Goal: Task Accomplishment & Management: Manage account settings

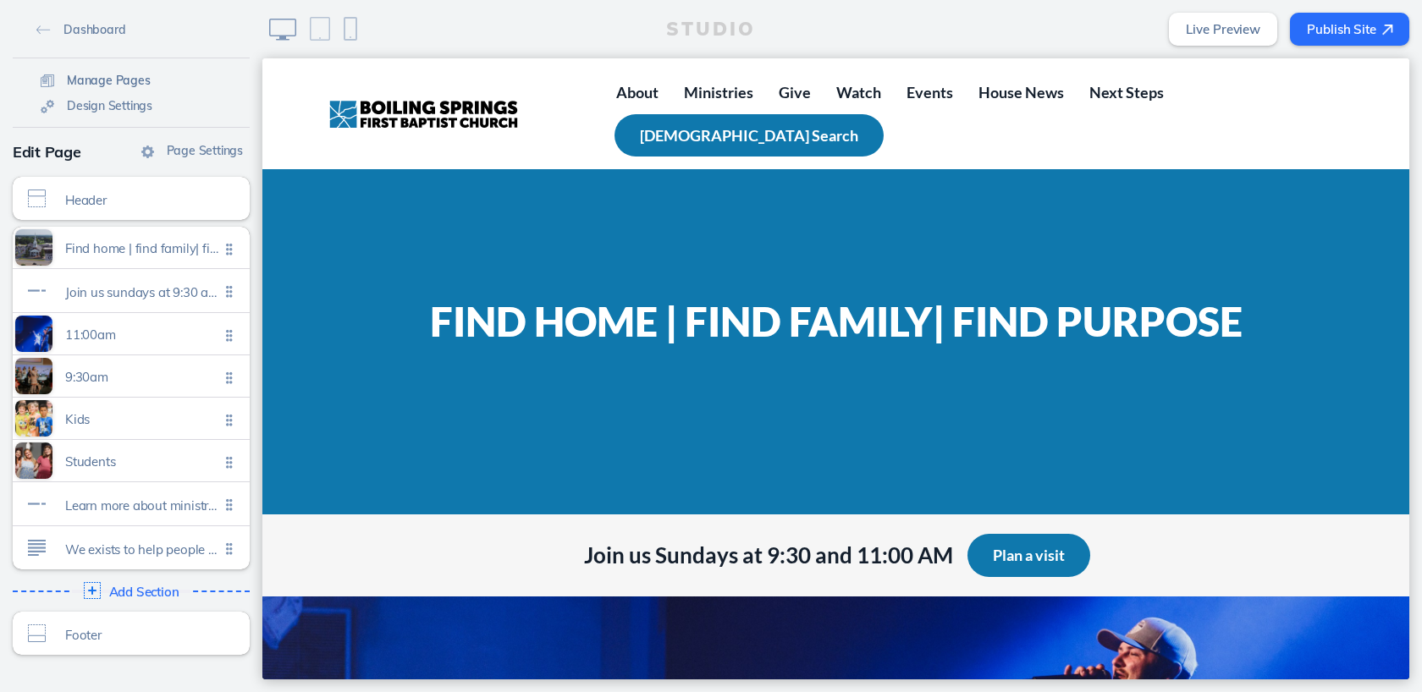
click at [116, 80] on span "Manage Pages" at bounding box center [109, 80] width 84 height 15
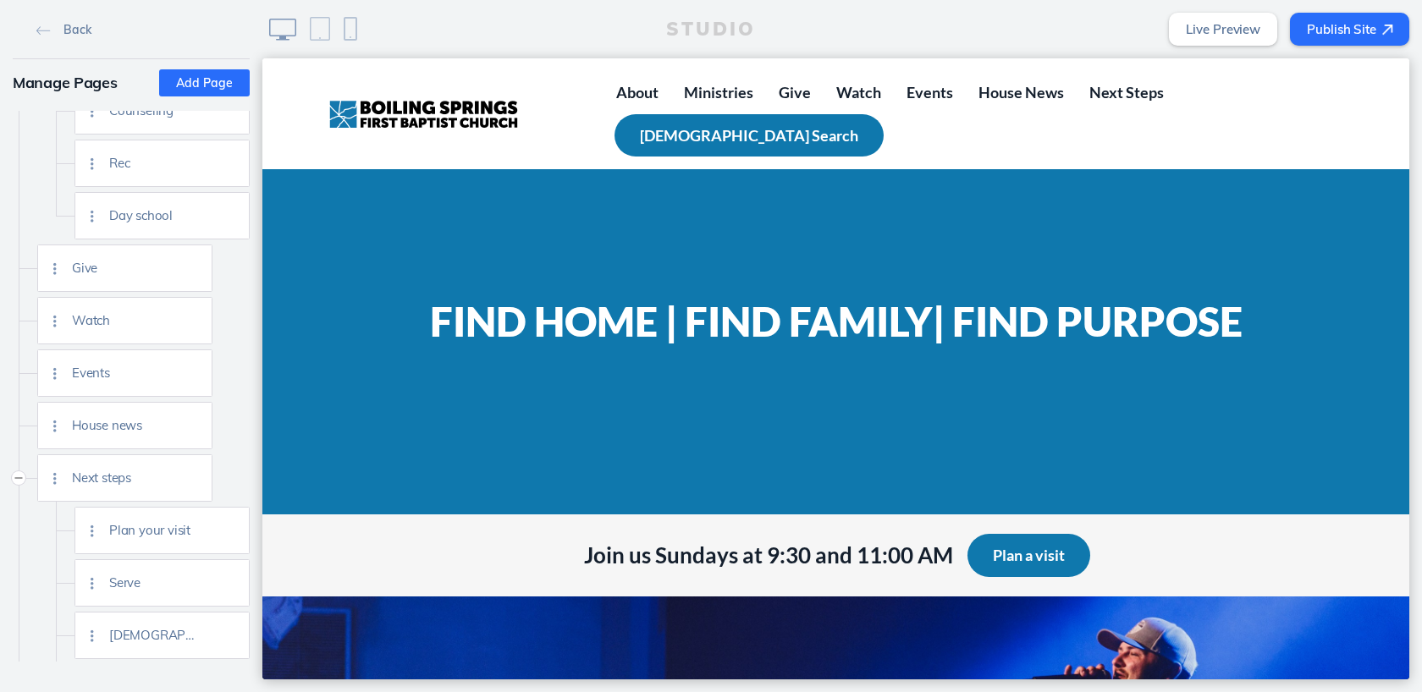
scroll to position [767, 0]
click at [233, 524] on img at bounding box center [229, 525] width 13 height 13
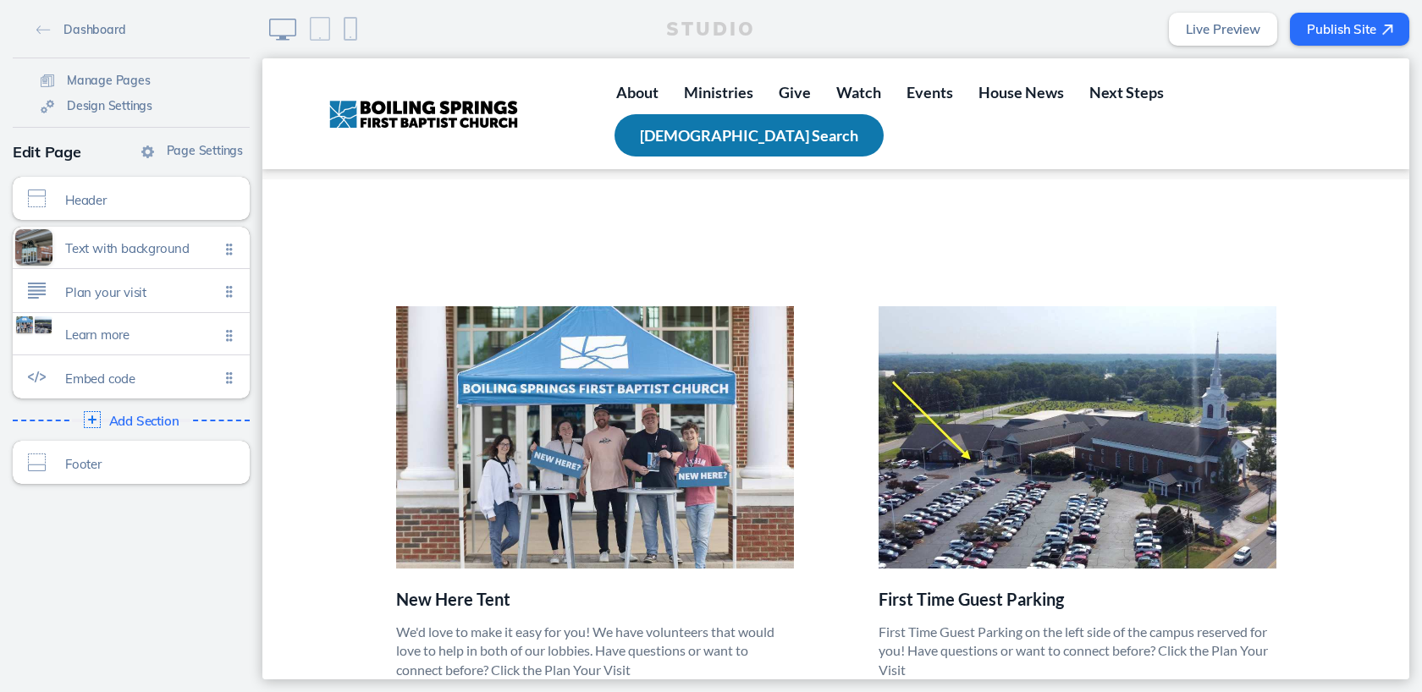
scroll to position [704, 0]
click at [96, 342] on span "Click to edit" at bounding box center [88, 343] width 47 height 10
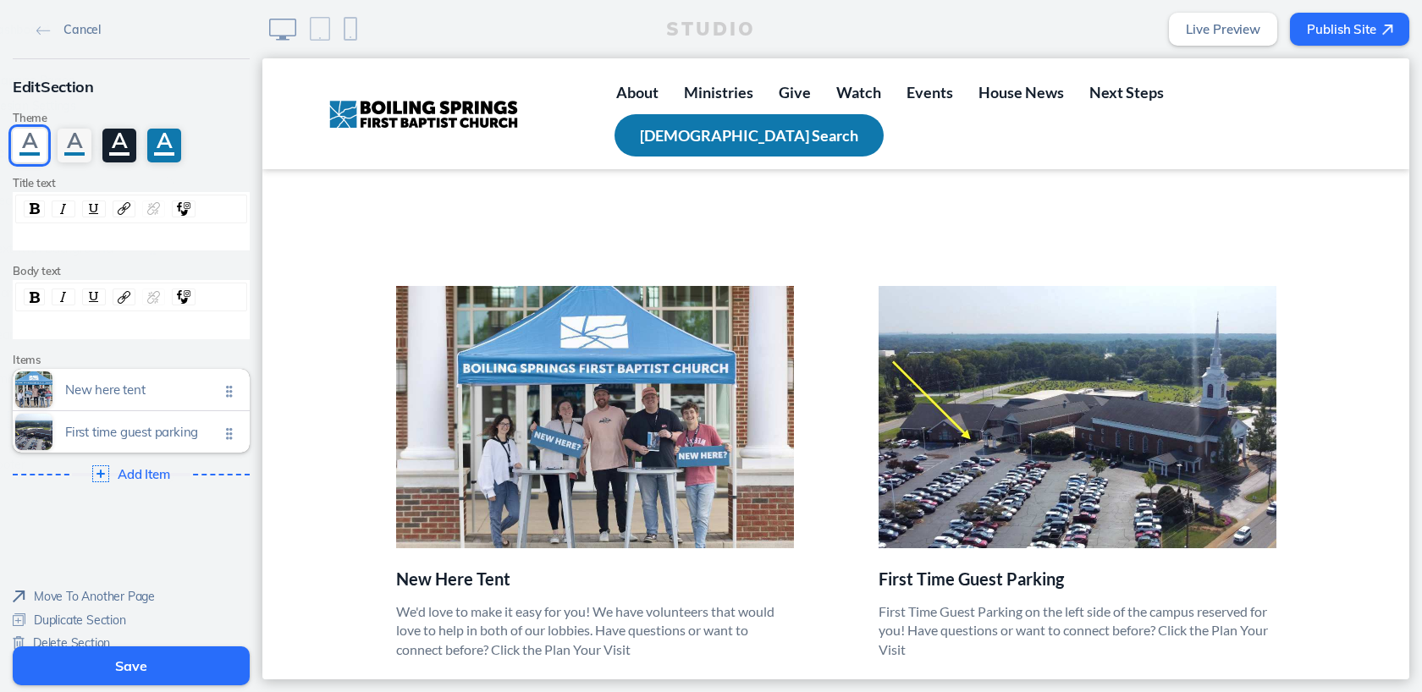
scroll to position [726, 0]
click at [90, 401] on span "Click to edit" at bounding box center [88, 398] width 47 height 10
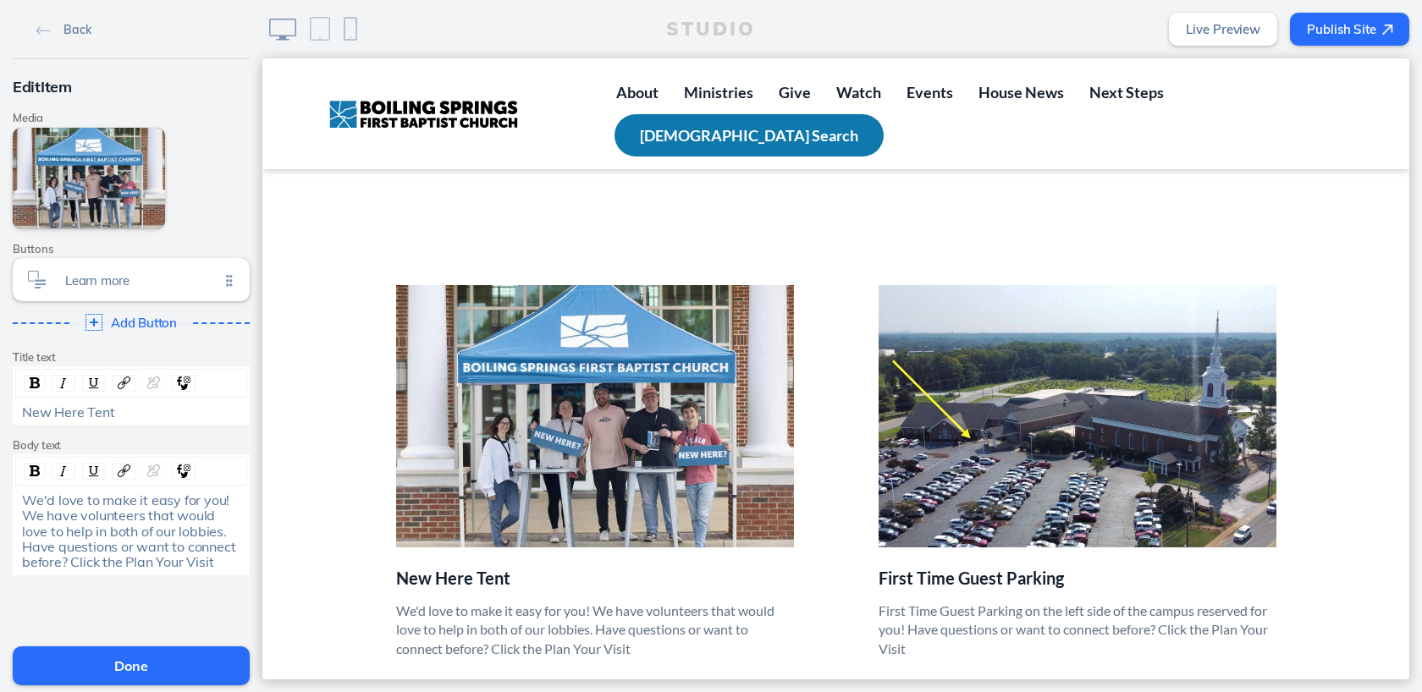
click at [511, 569] on p "New Here Tent" at bounding box center [595, 579] width 398 height 20
click at [114, 411] on span "New Here Tent" at bounding box center [68, 412] width 92 height 17
click at [162, 667] on button "Done" at bounding box center [131, 665] width 237 height 39
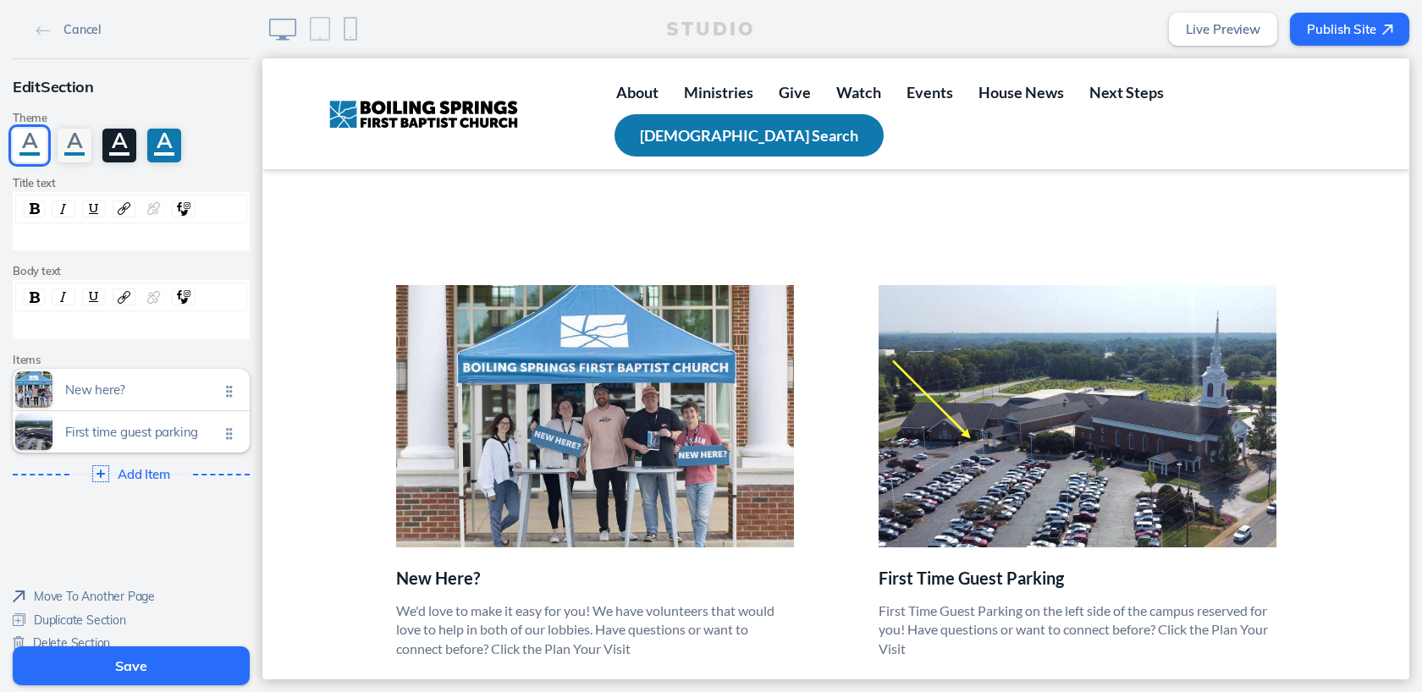
click at [157, 667] on button "Save" at bounding box center [131, 665] width 237 height 39
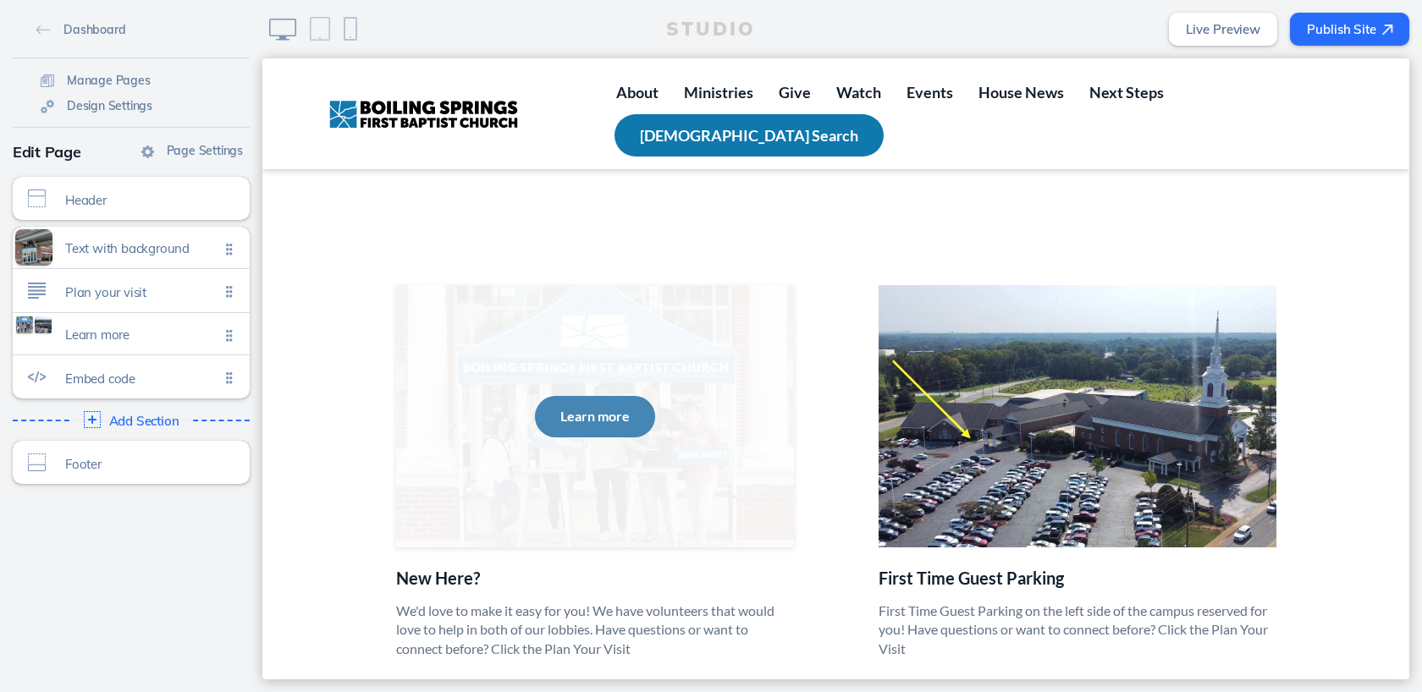
click at [572, 396] on button "Learn more" at bounding box center [595, 416] width 120 height 41
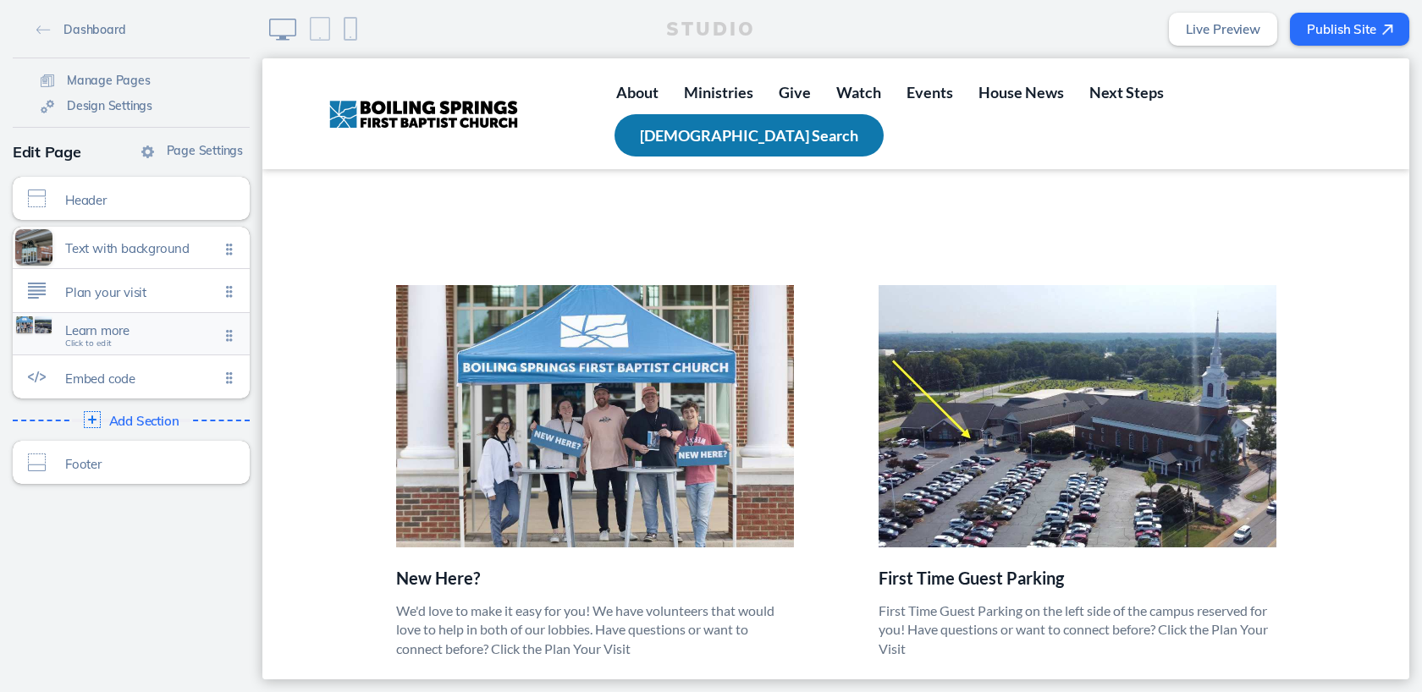
click at [81, 343] on span "Click to edit" at bounding box center [88, 343] width 47 height 10
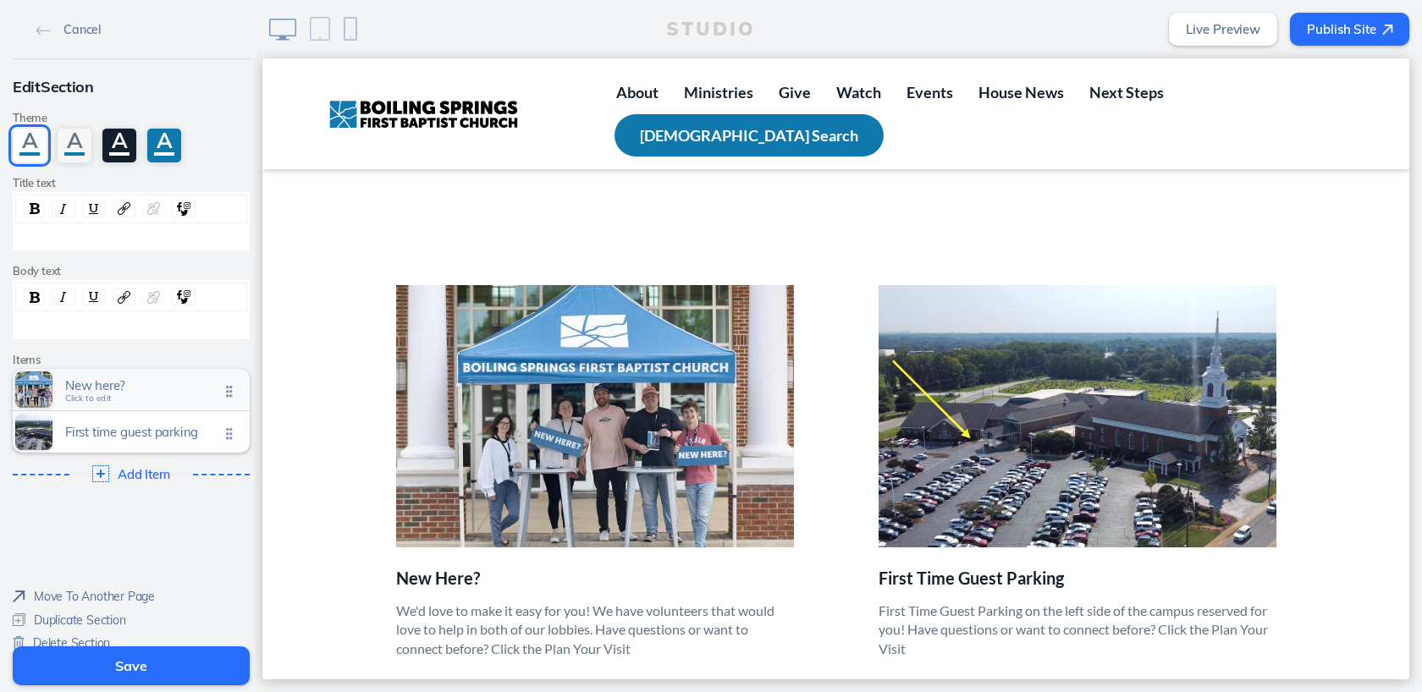
click at [91, 395] on span "Click to edit" at bounding box center [88, 398] width 47 height 10
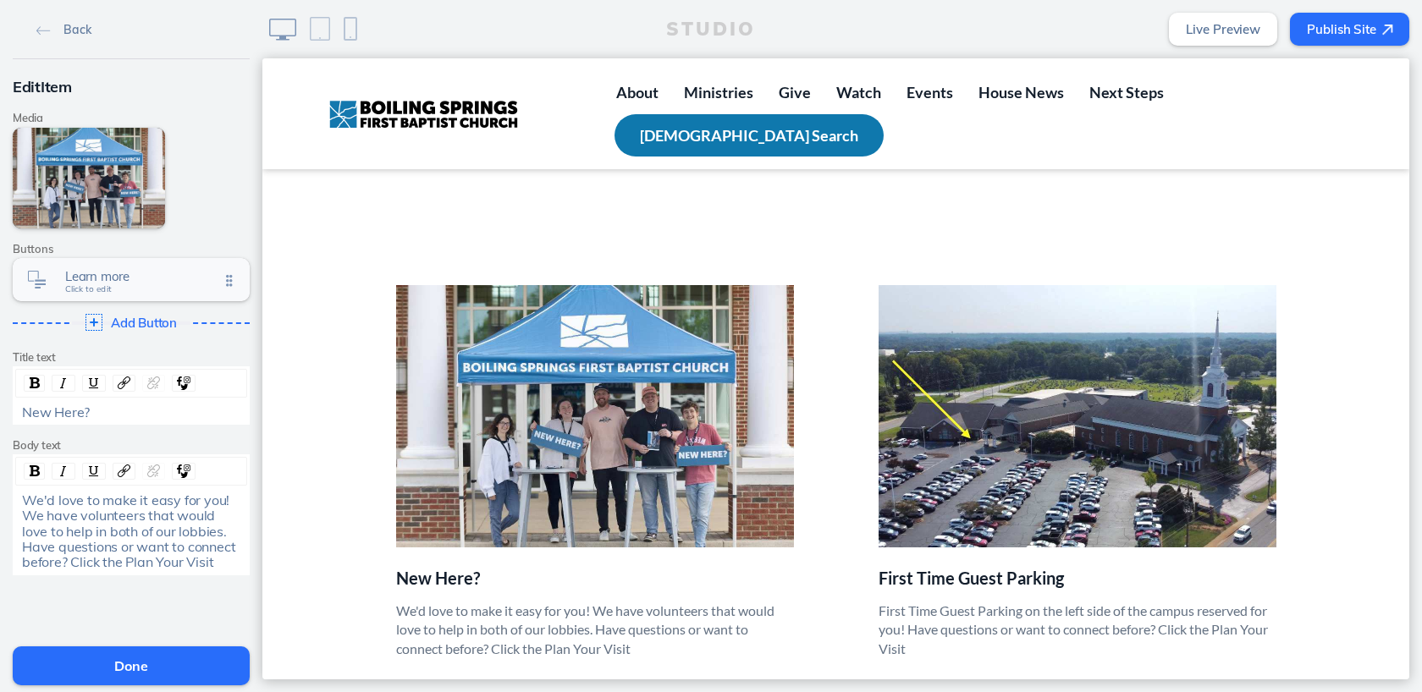
click at [98, 292] on span "Click to edit" at bounding box center [88, 289] width 47 height 10
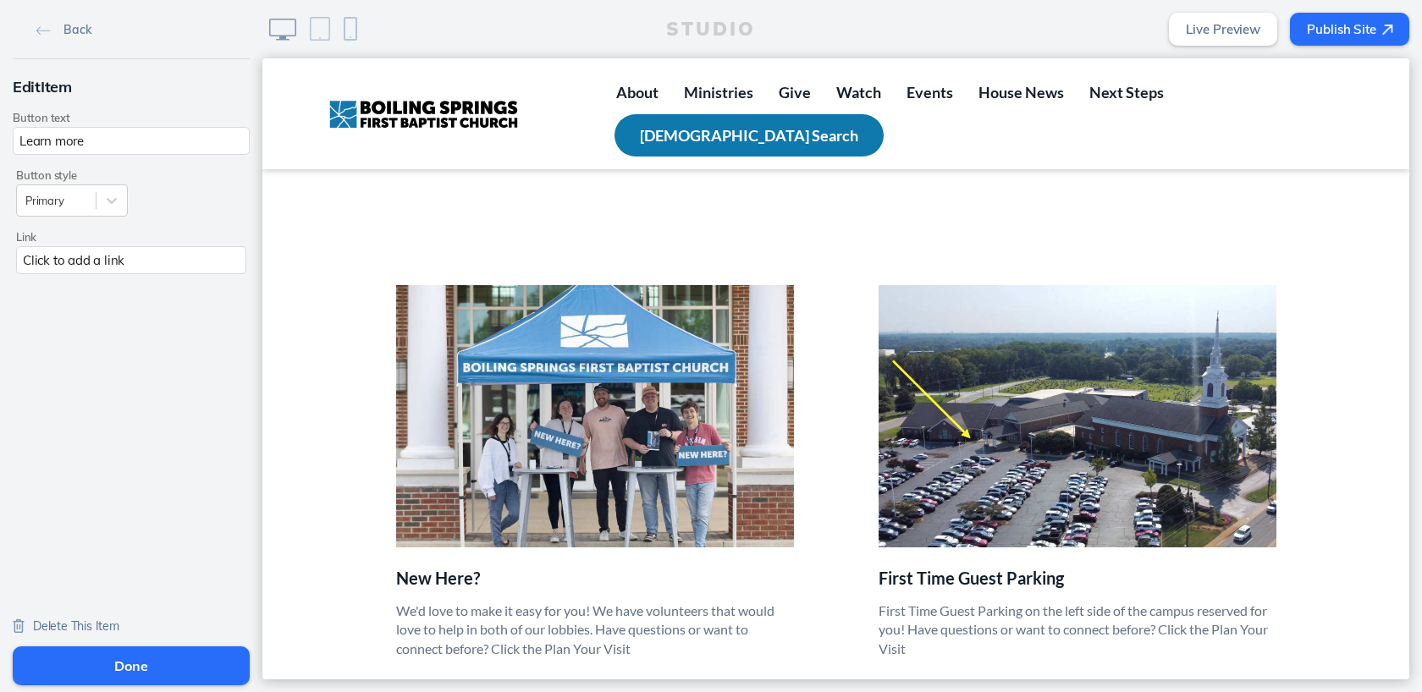
click at [74, 624] on span "Delete This Item" at bounding box center [76, 626] width 86 height 15
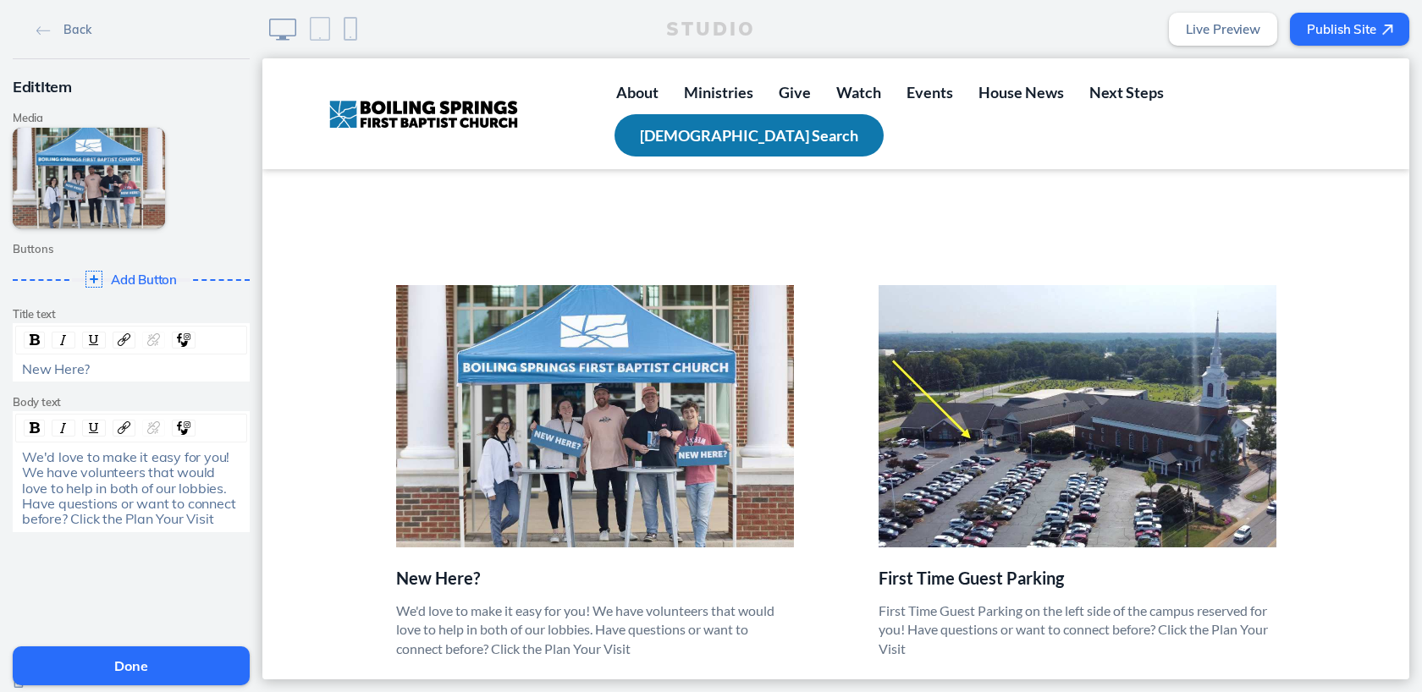
click at [119, 674] on button "Done" at bounding box center [131, 665] width 237 height 39
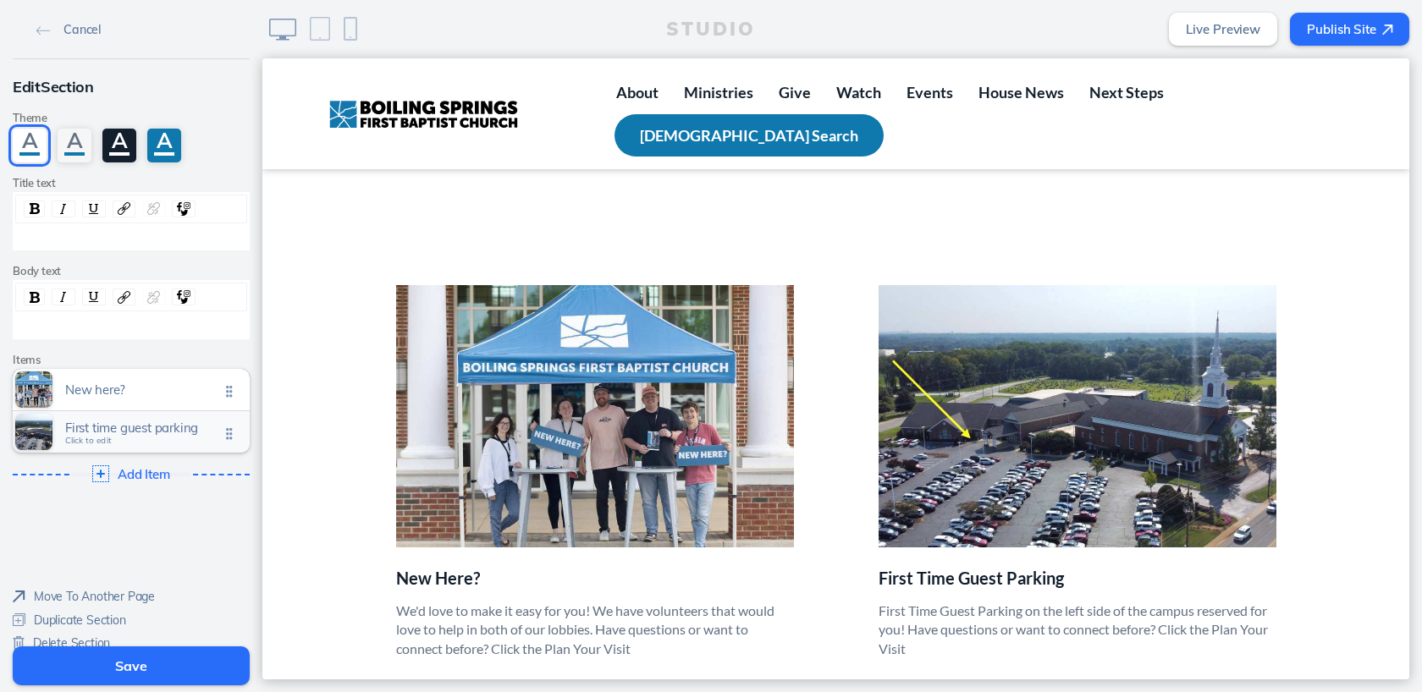
click at [101, 442] on span "Click to edit" at bounding box center [88, 441] width 47 height 10
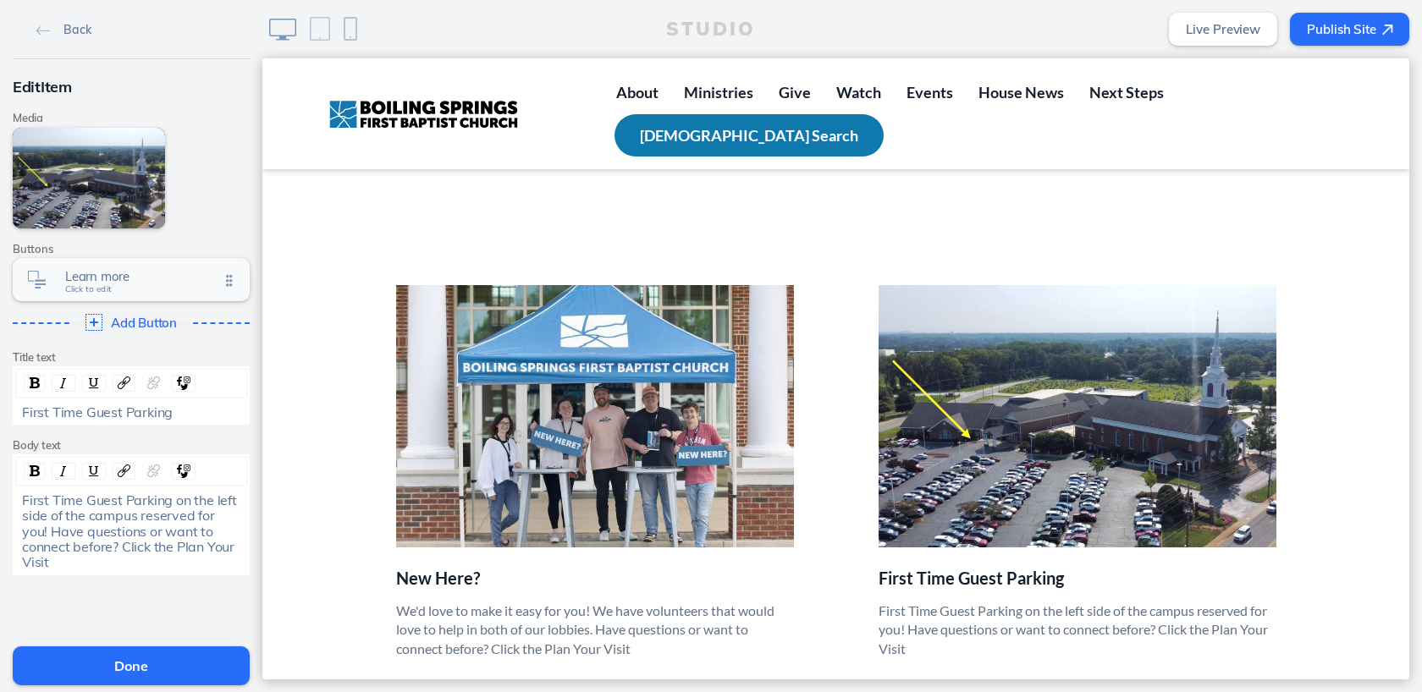
click at [95, 292] on span "Click to edit" at bounding box center [88, 289] width 47 height 10
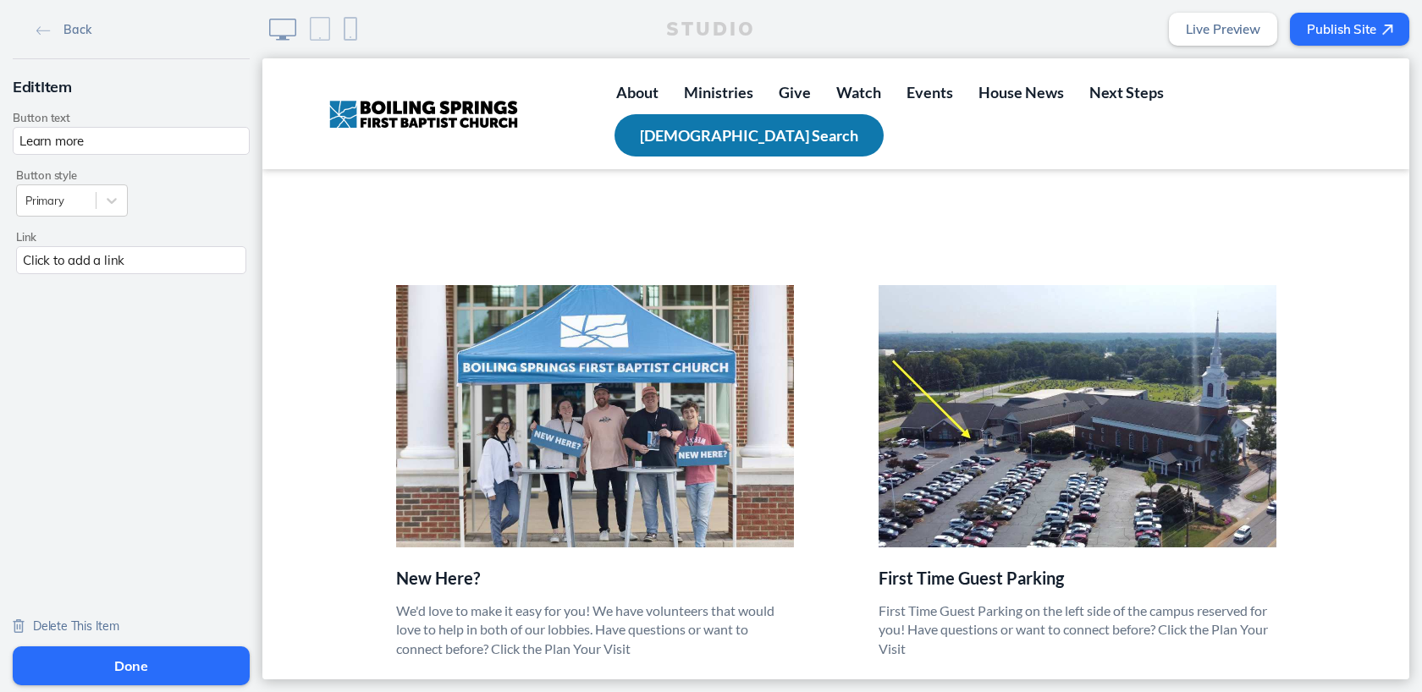
click at [84, 622] on span "Delete This Item" at bounding box center [76, 626] width 86 height 15
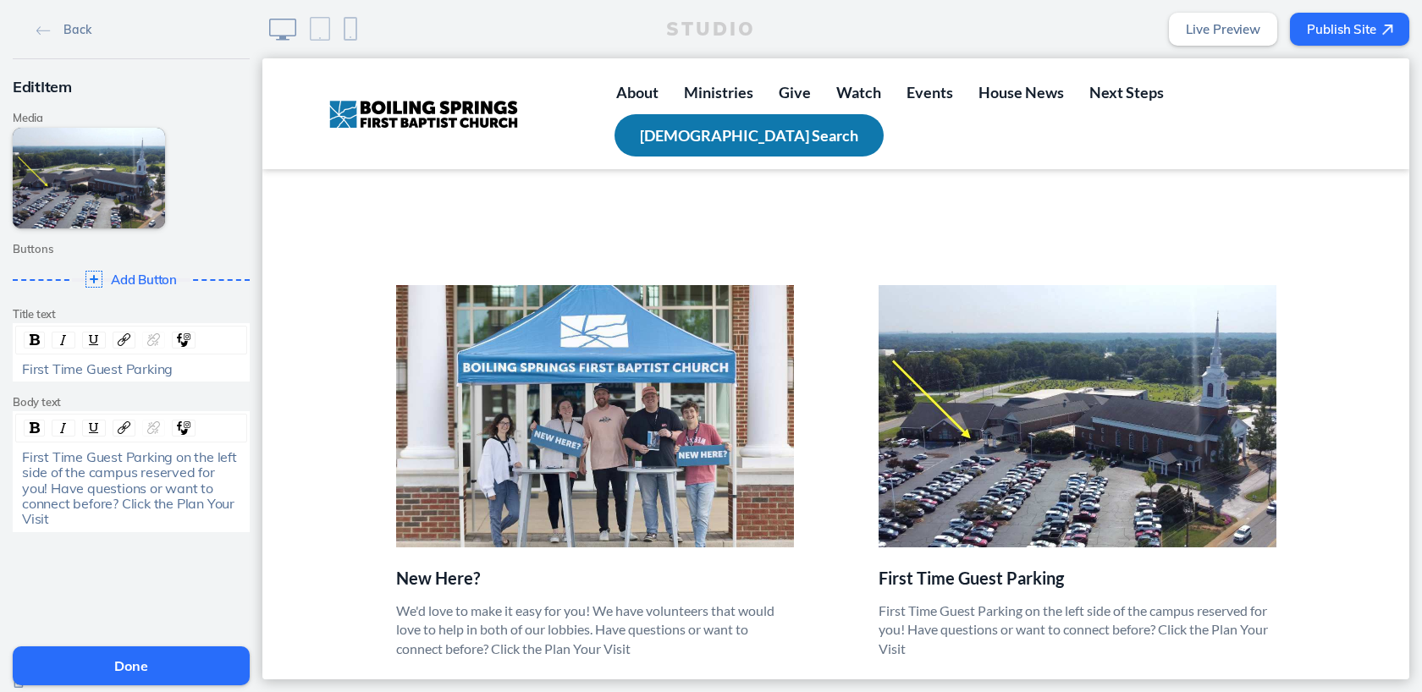
click at [145, 675] on button "Done" at bounding box center [131, 665] width 237 height 39
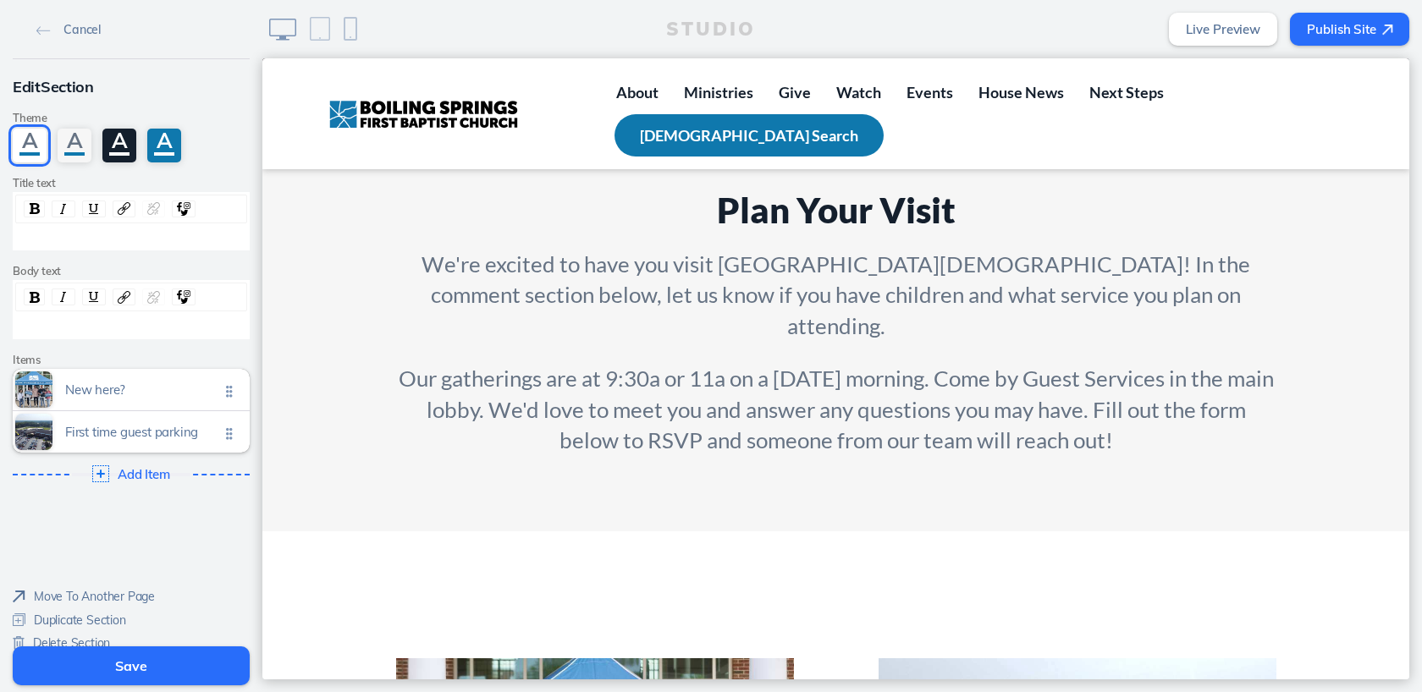
scroll to position [0, 0]
